Goal: Information Seeking & Learning: Learn about a topic

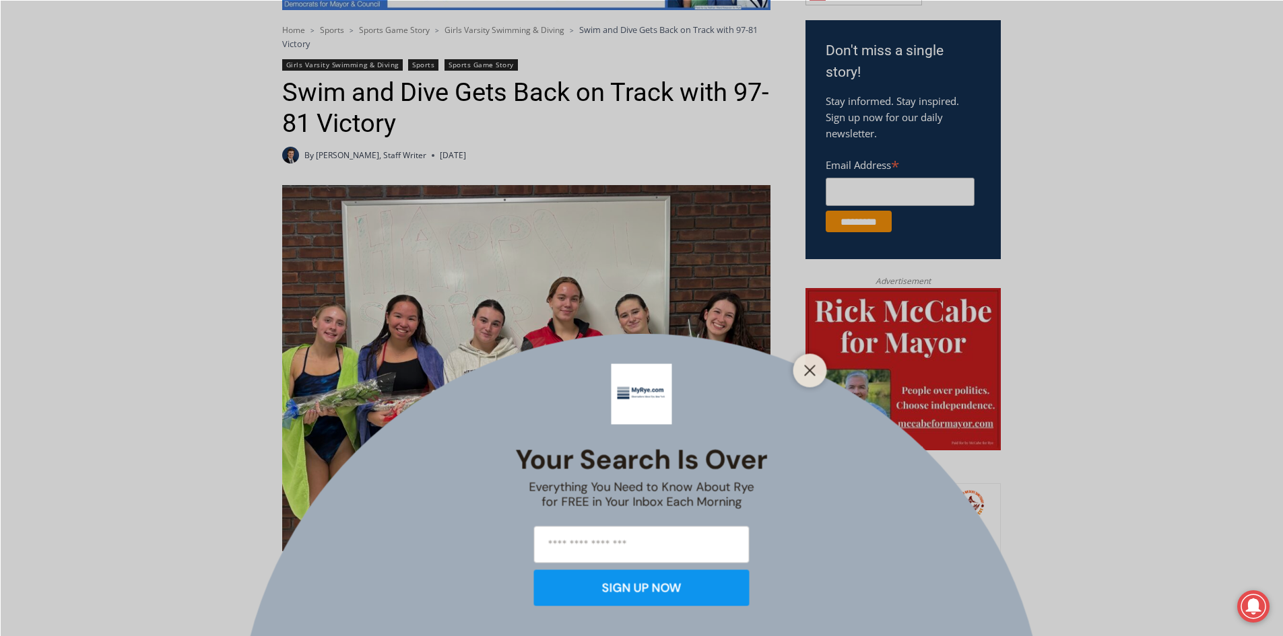
scroll to position [447, 0]
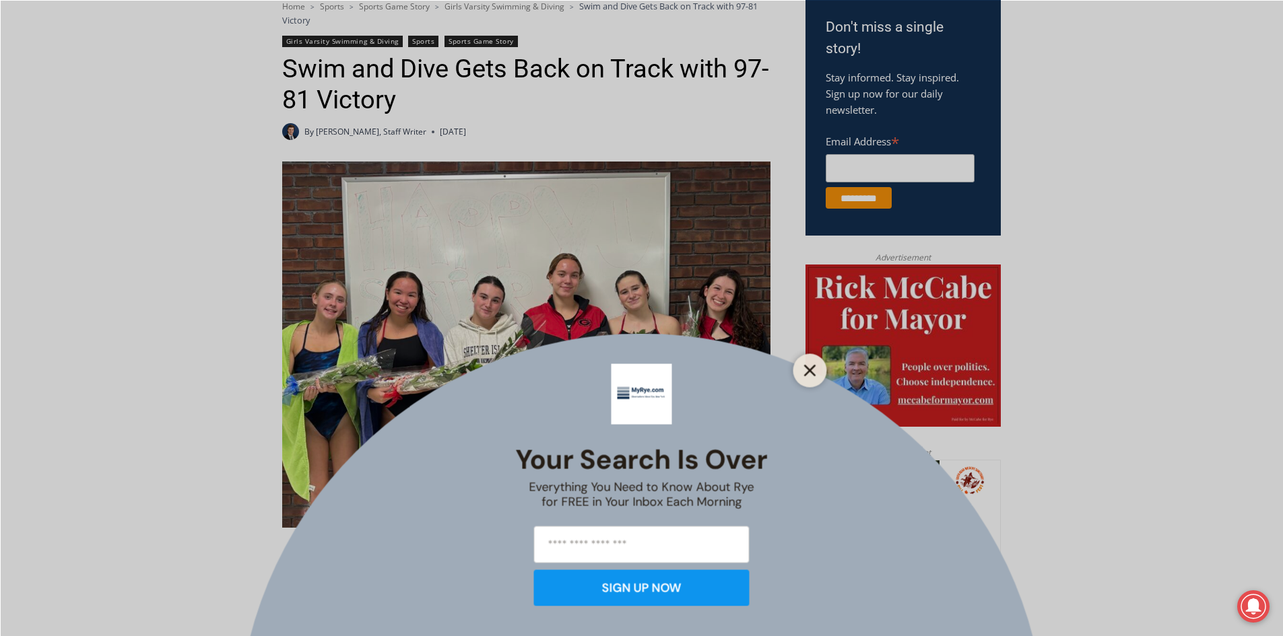
click at [813, 366] on line "Close" at bounding box center [809, 370] width 9 height 9
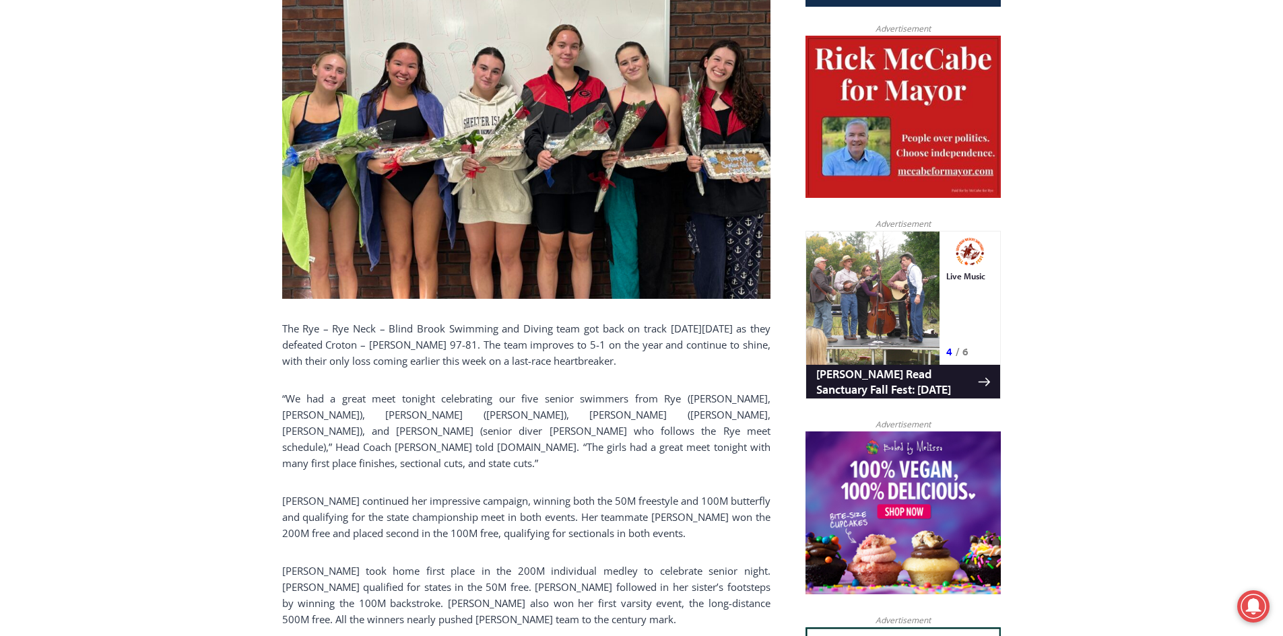
scroll to position [582, 0]
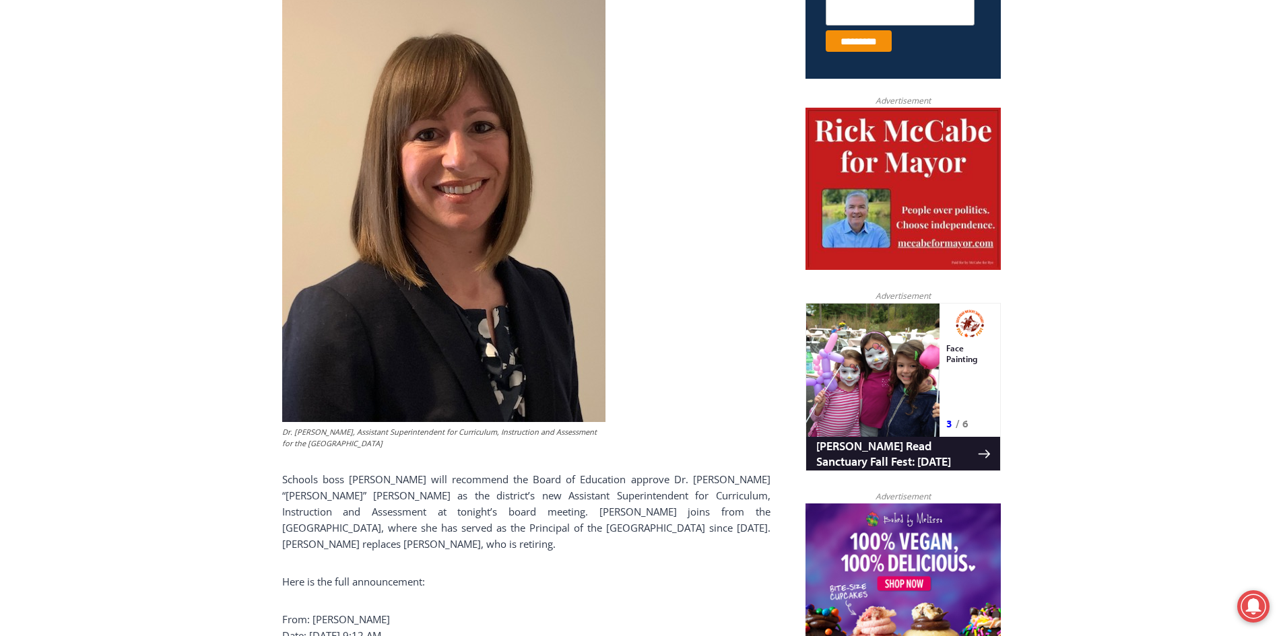
scroll to position [741, 0]
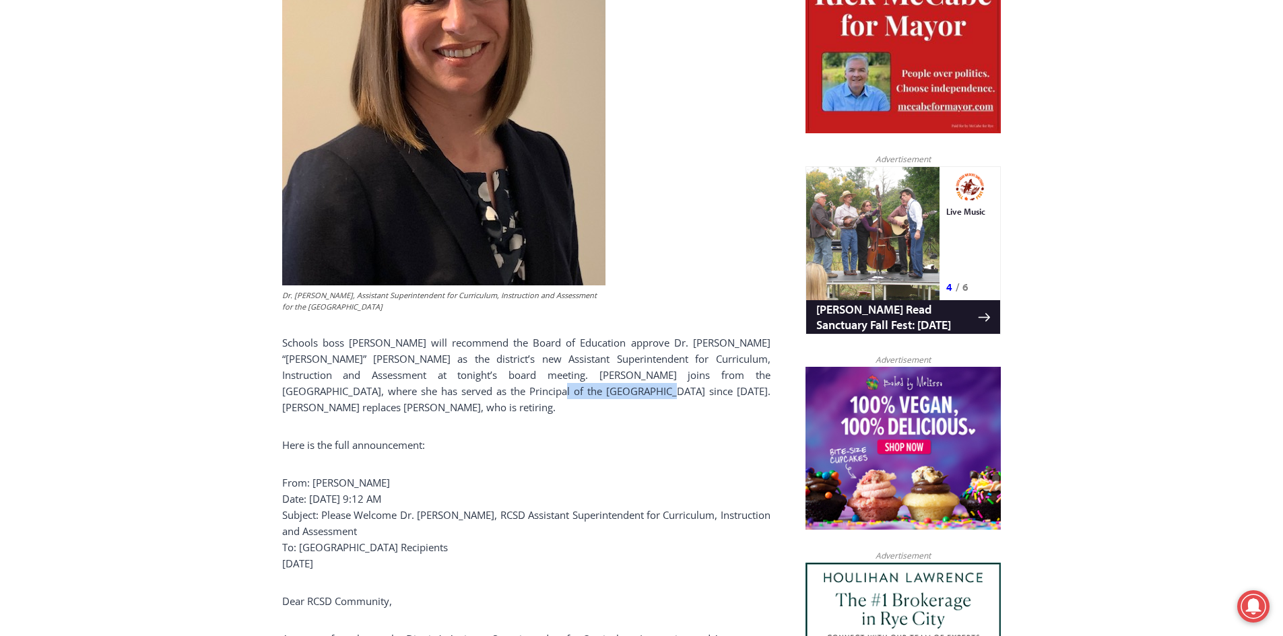
drag, startPoint x: 376, startPoint y: 393, endPoint x: 483, endPoint y: 392, distance: 106.4
click at [483, 392] on p "Schools boss [PERSON_NAME] will recommend the Board of Education approve Dr. [P…" at bounding box center [526, 375] width 488 height 81
copy p "[GEOGRAPHIC_DATA]"
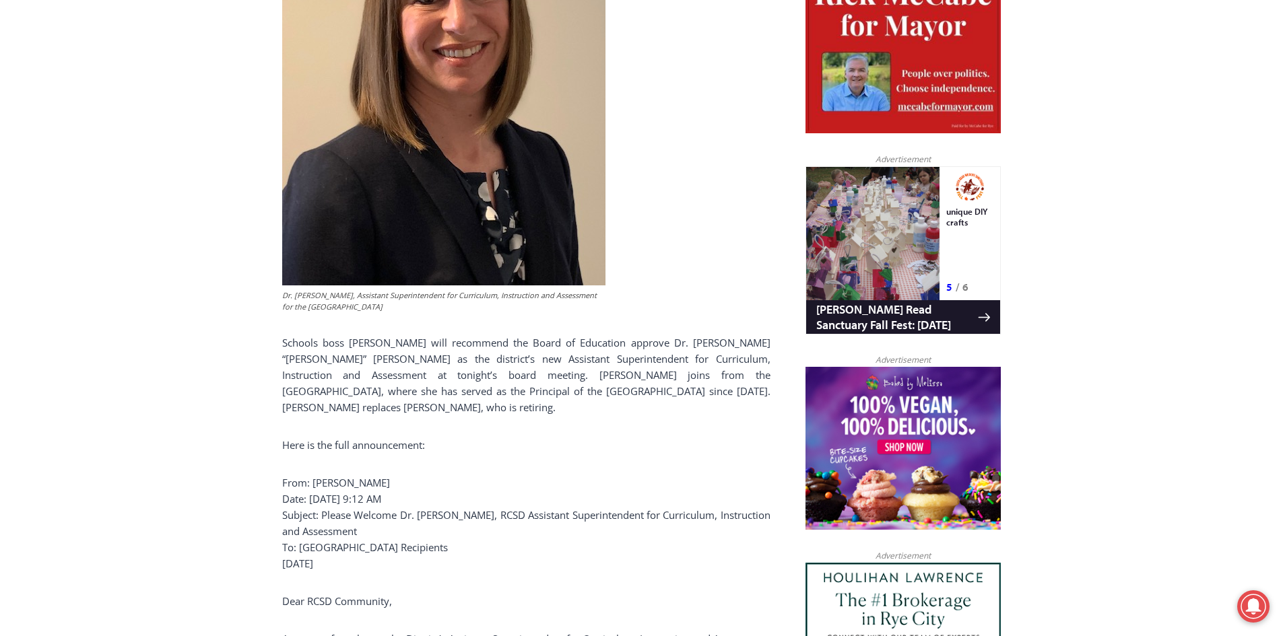
click at [477, 405] on p "Schools boss [PERSON_NAME] will recommend the Board of Education approve Dr. [P…" at bounding box center [526, 375] width 488 height 81
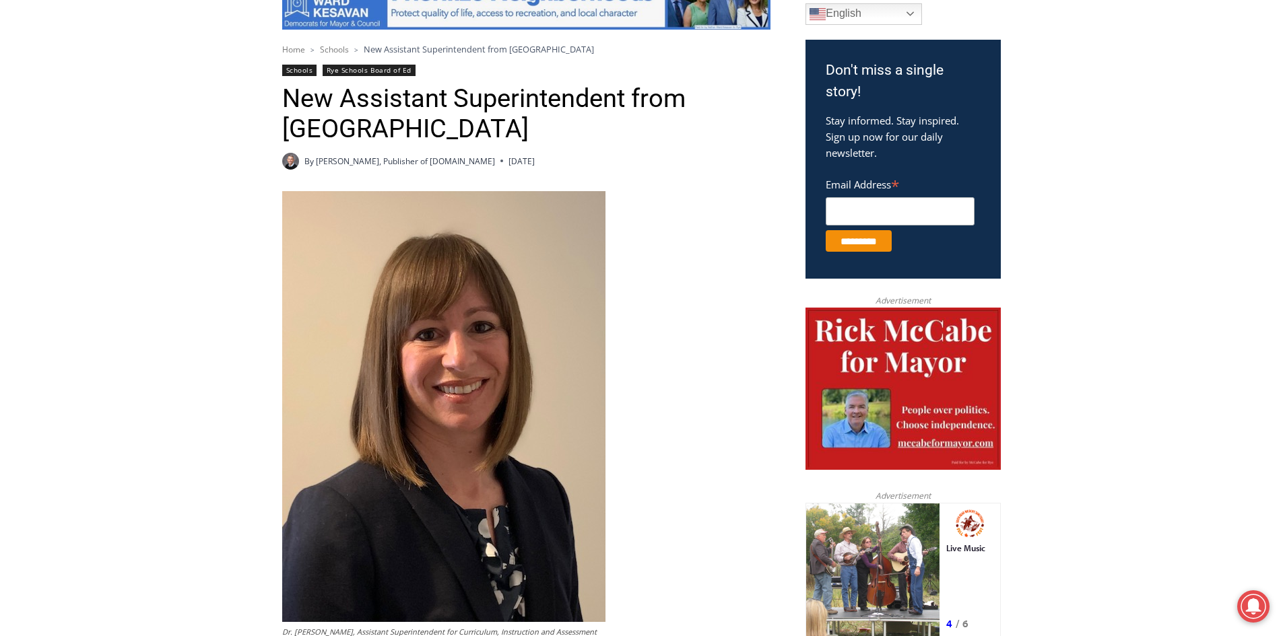
scroll to position [539, 0]
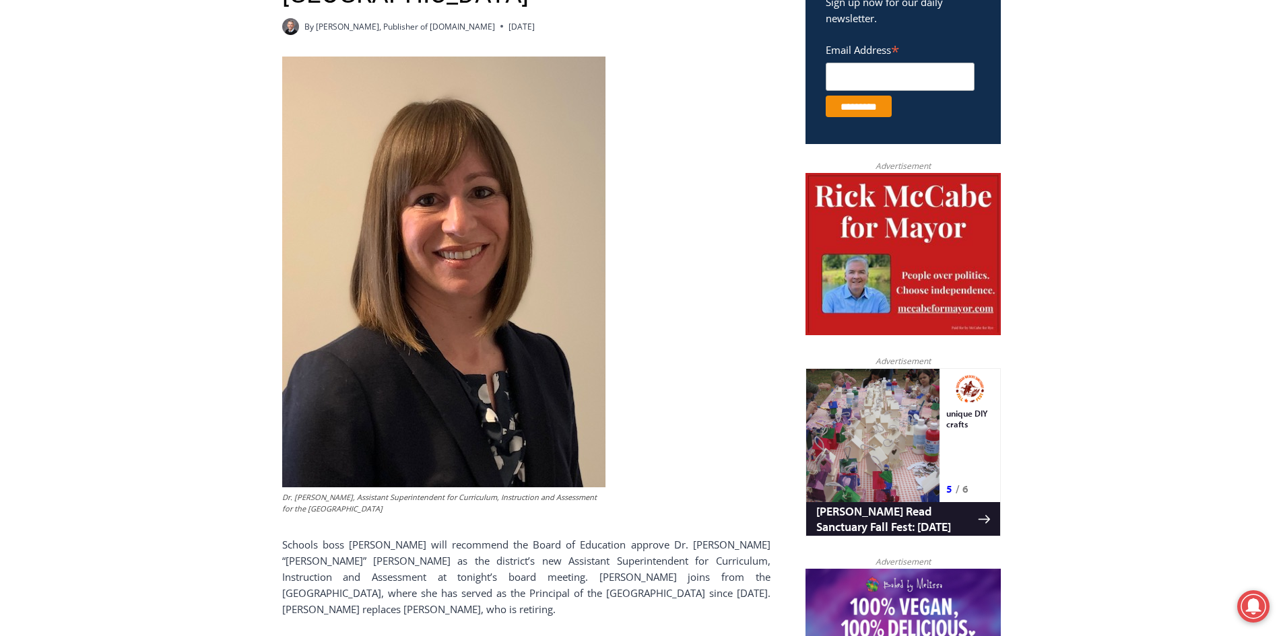
drag, startPoint x: 460, startPoint y: 20, endPoint x: 537, endPoint y: 23, distance: 76.8
click at [537, 23] on div "By [PERSON_NAME], Publisher of [DOMAIN_NAME] [DATE]" at bounding box center [526, 26] width 488 height 17
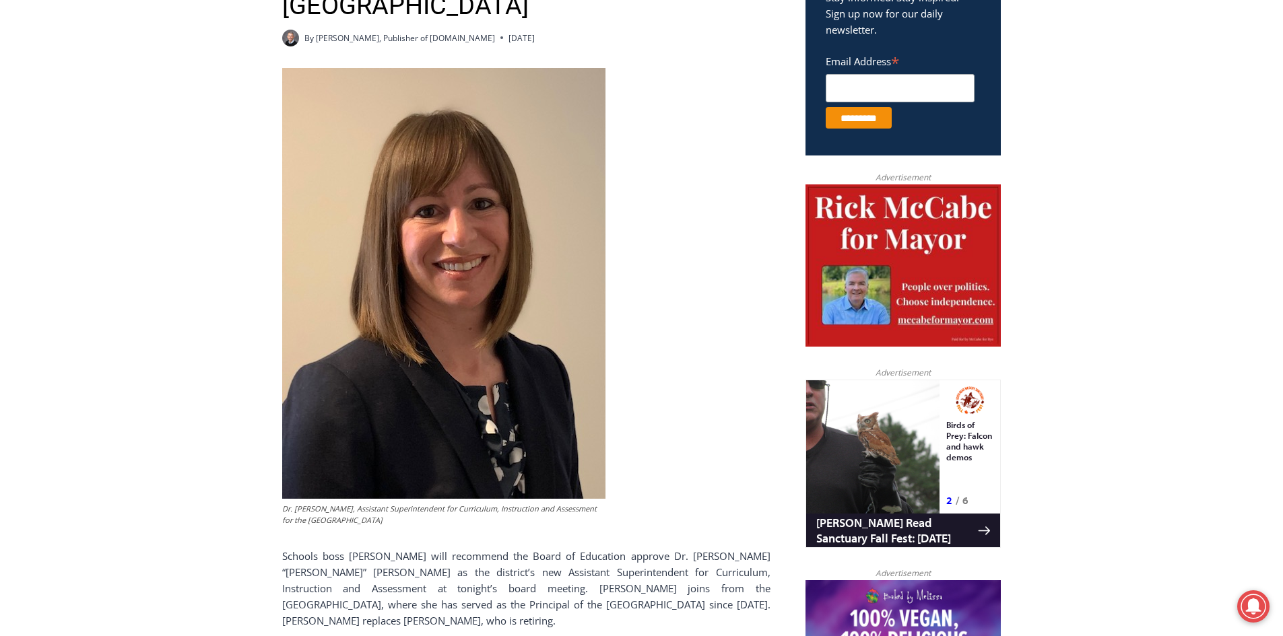
scroll to position [404, 0]
